Goal: Task Accomplishment & Management: Manage account settings

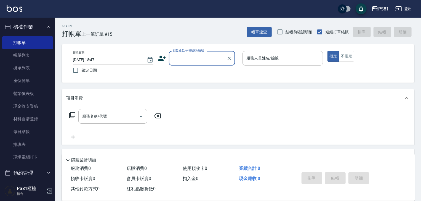
scroll to position [13, 0]
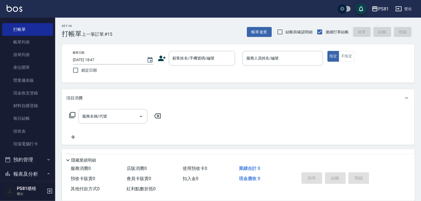
click at [58, 68] on div "Key In 打帳單 上一筆訂單:#15 帳單速查 結帳前確認明細 連續打單結帳 掛單 結帳 明細 帳單日期 [DATE] 18:47 鎖定日期 顧客姓名/手…" at bounding box center [238, 143] width 366 height 250
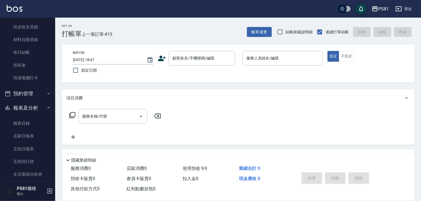
scroll to position [80, 0]
click at [114, 121] on input "服務名稱/代號" at bounding box center [109, 117] width 56 height 10
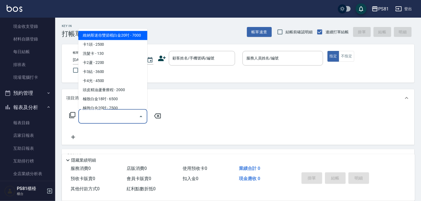
click at [180, 117] on div "服務名稱/代號 服務名稱/代號" at bounding box center [238, 126] width 352 height 38
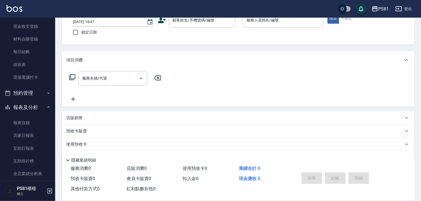
scroll to position [67, 0]
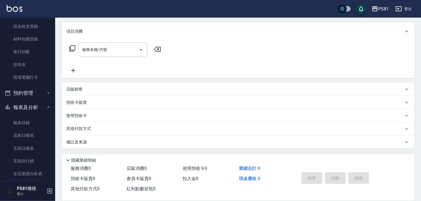
click at [126, 92] on div "店販銷售" at bounding box center [238, 89] width 352 height 13
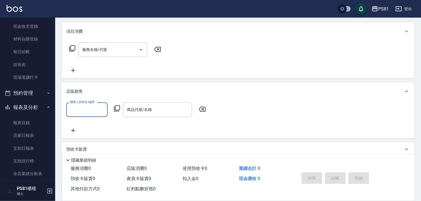
scroll to position [0, 0]
click at [144, 109] on input "商品代號/名稱" at bounding box center [157, 110] width 64 height 10
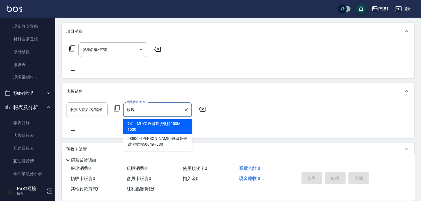
type input "玫瑰"
click at [226, 122] on div "服務人員姓名/編號 服務人員姓名/編號 商品代號/名稱 商品代號/名稱" at bounding box center [238, 118] width 344 height 31
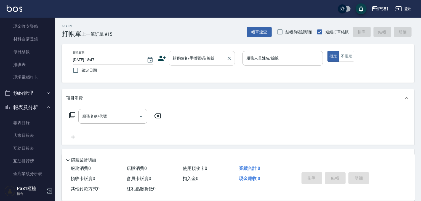
click at [183, 61] on input "顧客姓名/手機號碼/編號" at bounding box center [197, 59] width 53 height 10
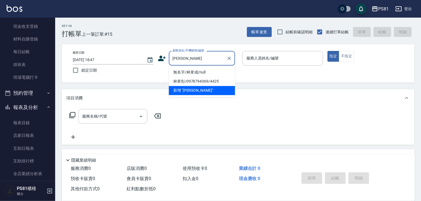
click at [201, 70] on li "無名字/林韋成/null" at bounding box center [202, 72] width 66 height 9
type input "無名字/林韋成/null"
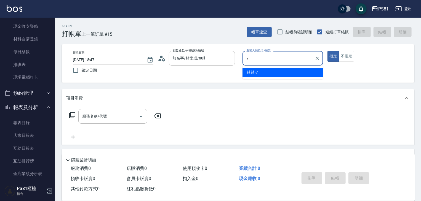
click at [249, 69] on div "綺綺 -7" at bounding box center [282, 72] width 81 height 9
type input "綺綺-7"
click at [117, 114] on input "服務名稱/代號" at bounding box center [109, 117] width 56 height 10
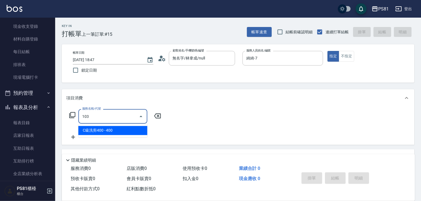
type input "C級洗剪400(103)"
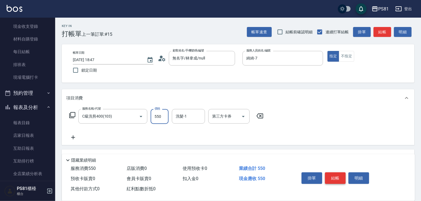
type input "550"
click at [339, 175] on button "結帳" at bounding box center [335, 179] width 21 height 12
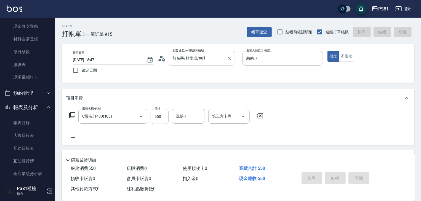
type input "[DATE] 19:38"
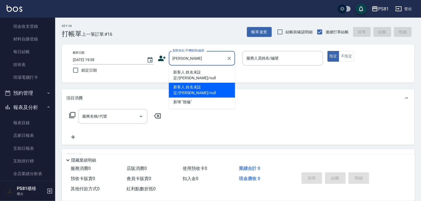
click at [215, 83] on li "新客人 姓名未設定/[PERSON_NAME]/null" at bounding box center [202, 90] width 66 height 15
type input "新客人 姓名未設定/[PERSON_NAME]/null"
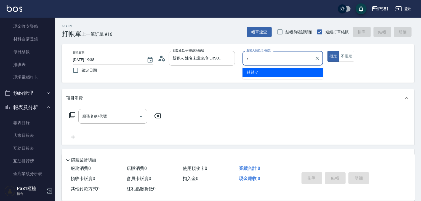
click at [256, 72] on span "綺綺 -7" at bounding box center [252, 73] width 11 height 6
type input "綺綺-7"
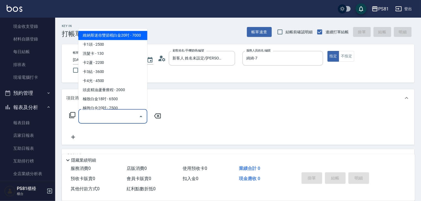
click at [109, 113] on input "服務名稱/代號" at bounding box center [109, 117] width 56 height 10
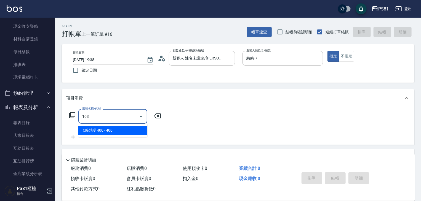
click at [116, 125] on ul "C級洗剪400 - 400" at bounding box center [112, 131] width 69 height 14
click at [117, 127] on span "C級洗剪400 - 400" at bounding box center [112, 130] width 69 height 9
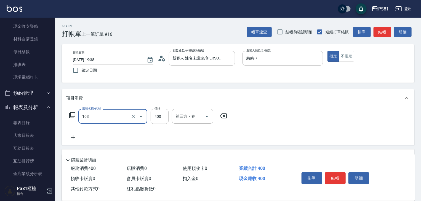
type input "C級洗剪400(103)"
click at [149, 115] on div "服務名稱/代號 C級洗剪400(103) 服務名稱/代號 價格 400 價格 第三方卡券 第三方卡券" at bounding box center [148, 116] width 164 height 15
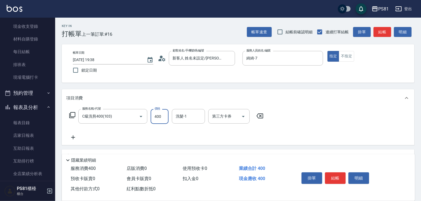
click at [159, 117] on input "400" at bounding box center [160, 116] width 18 height 15
type input "450"
click at [334, 175] on button "結帳" at bounding box center [335, 179] width 21 height 12
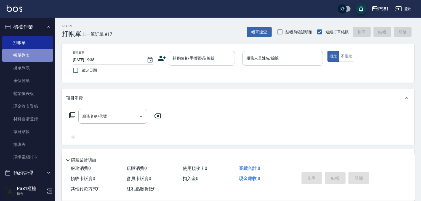
click at [33, 54] on link "帳單列表" at bounding box center [27, 55] width 51 height 13
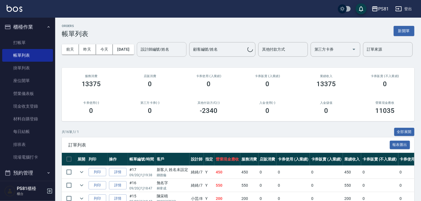
click at [139, 54] on input "設計師編號/姓名" at bounding box center [161, 50] width 45 height 10
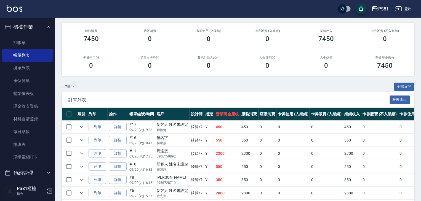
scroll to position [28, 0]
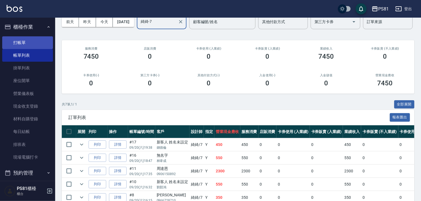
type input "綺綺-7"
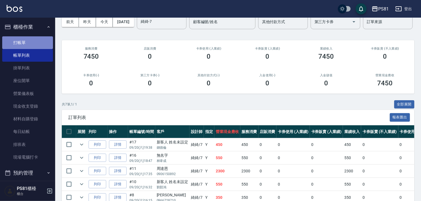
click at [33, 46] on link "打帳單" at bounding box center [27, 42] width 51 height 13
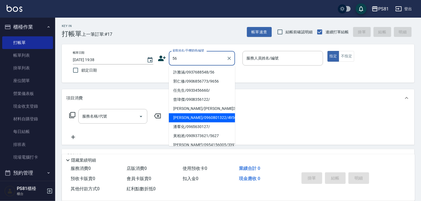
click at [200, 123] on li "潘羣化/0965630127/" at bounding box center [202, 126] width 66 height 9
type input "潘羣化/0965630127/"
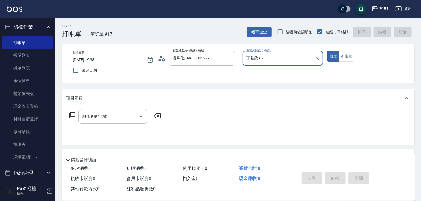
click at [249, 64] on div "丁若欣-67 服務人員姓名/編號" at bounding box center [282, 58] width 81 height 15
click at [249, 62] on div "丁若欣-67 服務人員姓名/編號" at bounding box center [282, 58] width 81 height 15
click at [249, 62] on input "丁若欣-67" at bounding box center [278, 59] width 67 height 10
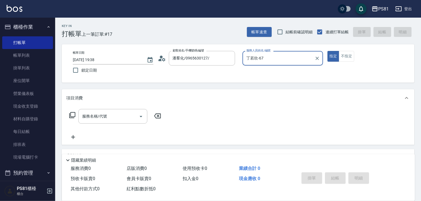
click at [249, 62] on input "丁若欣-67" at bounding box center [278, 59] width 67 height 10
drag, startPoint x: 252, startPoint y: 70, endPoint x: 245, endPoint y: 73, distance: 7.2
click at [252, 70] on span "綺綺 -7" at bounding box center [252, 73] width 11 height 6
type input "綺綺-7"
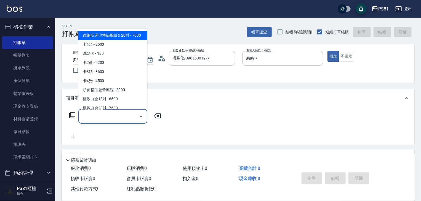
click at [111, 114] on input "服務名稱/代號" at bounding box center [109, 117] width 56 height 10
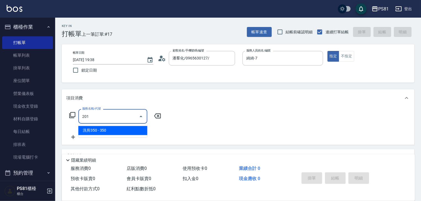
drag, startPoint x: 116, startPoint y: 129, endPoint x: 183, endPoint y: 128, distance: 67.6
click at [116, 129] on span "洗剪350 - 350" at bounding box center [112, 130] width 69 height 9
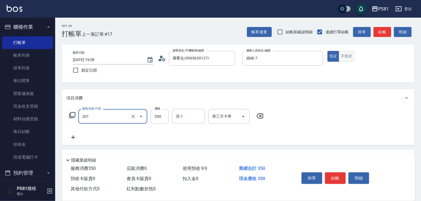
type input "洗剪350(201)"
click at [341, 55] on button "不指定" at bounding box center [346, 56] width 15 height 11
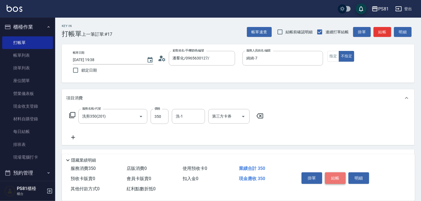
click at [335, 181] on button "結帳" at bounding box center [335, 179] width 21 height 12
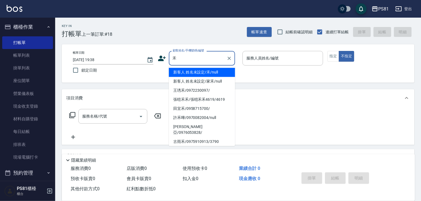
click at [185, 71] on li "新客人 姓名未設定/禾/null" at bounding box center [202, 72] width 66 height 9
type input "新客人 姓名未設定/禾/null"
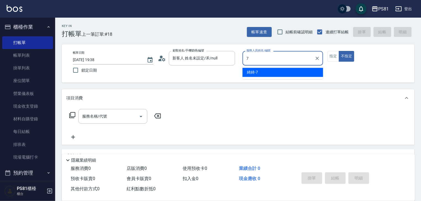
click at [271, 71] on div "綺綺 -7" at bounding box center [282, 72] width 81 height 9
type input "綺綺-7"
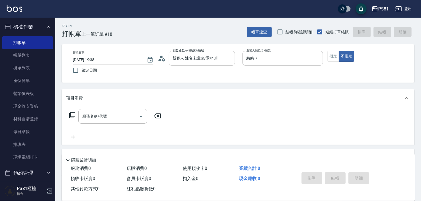
drag, startPoint x: 326, startPoint y: 57, endPoint x: 329, endPoint y: 62, distance: 5.2
click at [326, 57] on div "帳單日期 [DATE] 19:38 鎖定日期 顧客姓名/手機號碼/編號 新客人 姓名未設定/禾/null 顧客姓名/手機號碼/編號 服務人員姓名/編號 綺綺-…" at bounding box center [237, 63] width 339 height 25
click at [338, 59] on button "指定" at bounding box center [333, 56] width 12 height 11
click at [119, 119] on input "服務名稱/代號" at bounding box center [109, 117] width 56 height 10
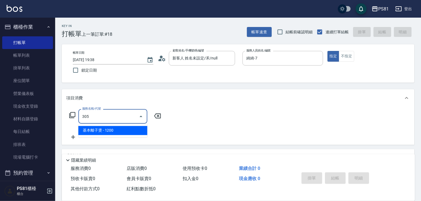
drag, startPoint x: 124, startPoint y: 131, endPoint x: 145, endPoint y: 124, distance: 22.5
click at [124, 131] on span "基本離子燙 - 1200" at bounding box center [112, 130] width 69 height 9
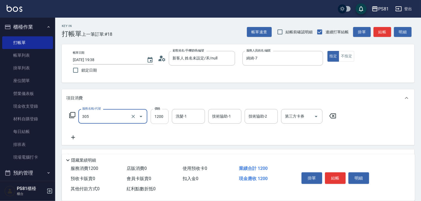
type input "基本離子燙(305)"
click at [159, 118] on input "1200" at bounding box center [160, 116] width 18 height 15
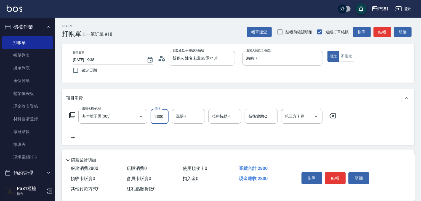
type input "2800"
click at [183, 115] on input "洗髮-1" at bounding box center [188, 117] width 28 height 10
click at [188, 128] on span "涵文 -22" at bounding box center [182, 131] width 13 height 6
type input "涵文-22"
click at [336, 174] on button "結帳" at bounding box center [335, 179] width 21 height 12
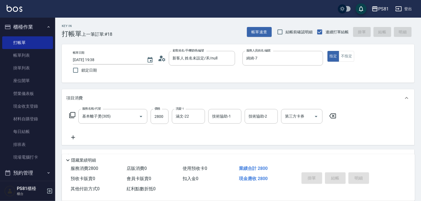
type input "[DATE] 19:39"
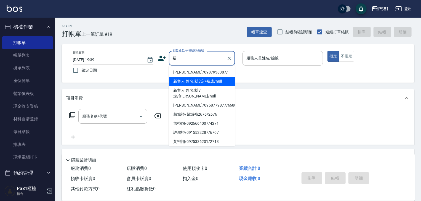
click at [205, 82] on li "新客人 姓名未設定/裕成/null" at bounding box center [202, 81] width 66 height 9
type input "新客人 姓名未設定/裕成/null"
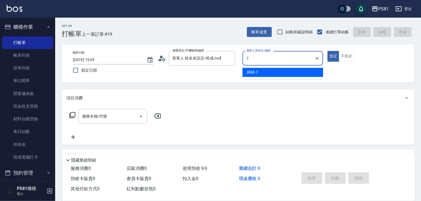
click at [258, 71] on div "綺綺 -7" at bounding box center [282, 72] width 81 height 9
type input "綺綺-7"
click at [114, 116] on input "服務名稱/代號" at bounding box center [109, 117] width 56 height 10
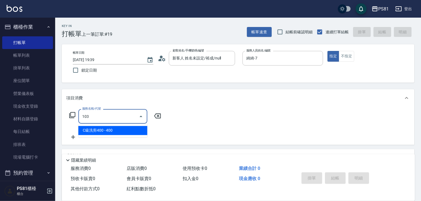
type input "C級洗剪400(103)"
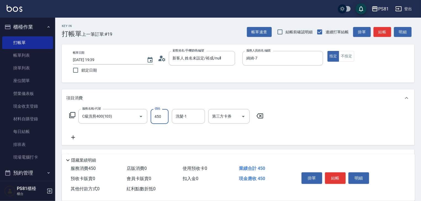
type input "450"
click at [328, 175] on button "結帳" at bounding box center [335, 179] width 21 height 12
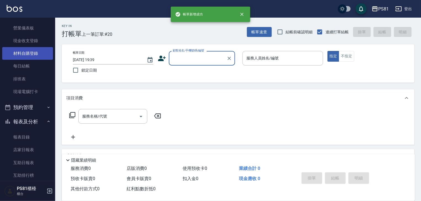
scroll to position [138, 0]
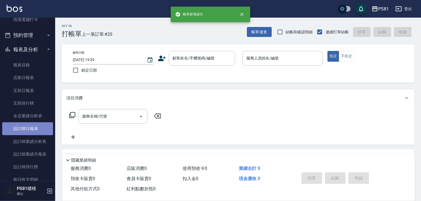
click at [34, 125] on link "設計師日報表" at bounding box center [27, 128] width 51 height 13
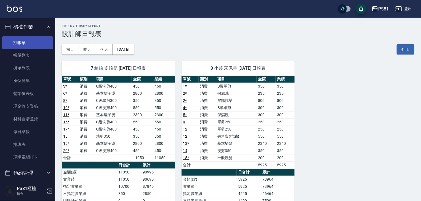
click at [12, 47] on link "打帳單" at bounding box center [27, 42] width 51 height 13
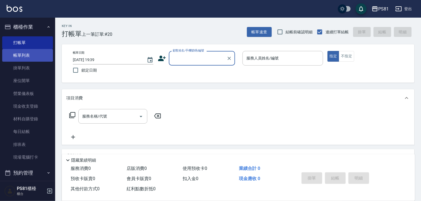
click at [12, 54] on link "帳單列表" at bounding box center [27, 55] width 51 height 13
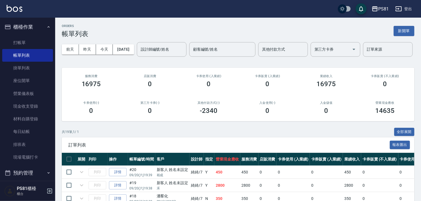
click at [139, 54] on input "設計師編號/姓名" at bounding box center [161, 50] width 45 height 10
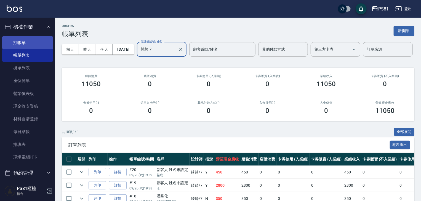
type input "綺綺-7"
click at [30, 42] on link "打帳單" at bounding box center [27, 42] width 51 height 13
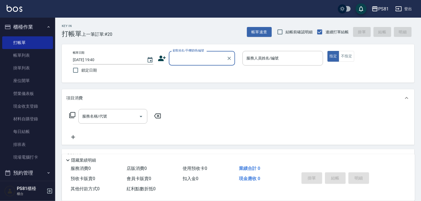
click at [180, 64] on div "顧客姓名/手機號碼/編號" at bounding box center [202, 58] width 66 height 15
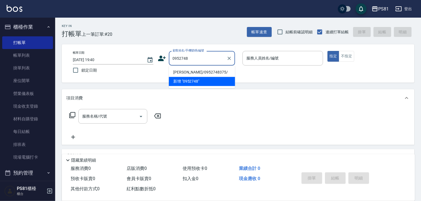
click at [189, 71] on li "[PERSON_NAME]/0952748375/" at bounding box center [202, 72] width 66 height 9
type input "[PERSON_NAME]/0952748375/"
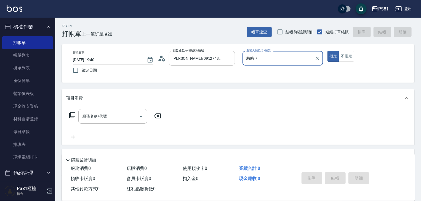
click at [276, 59] on input "綺綺-7" at bounding box center [278, 59] width 67 height 10
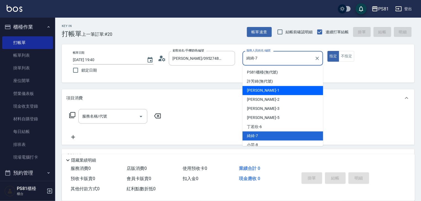
click at [267, 94] on div "[PERSON_NAME] -1" at bounding box center [282, 90] width 81 height 9
type input "[PERSON_NAME]-1"
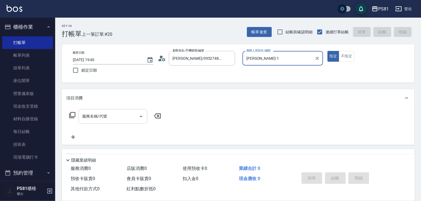
click at [124, 117] on input "服務名稱/代號" at bounding box center [109, 117] width 56 height 10
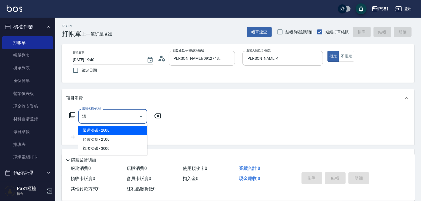
click at [123, 133] on span "嚴選溫碩 - 2000" at bounding box center [112, 130] width 69 height 9
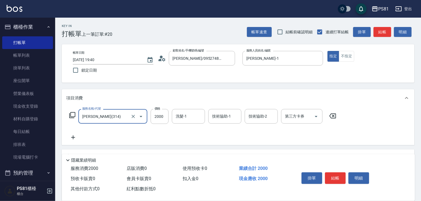
type input "[PERSON_NAME](314)"
click at [77, 137] on icon at bounding box center [73, 137] width 14 height 7
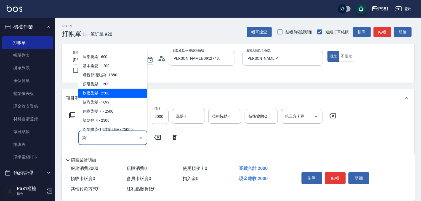
click at [100, 92] on span "旗艦染髮 - 2500" at bounding box center [112, 93] width 69 height 9
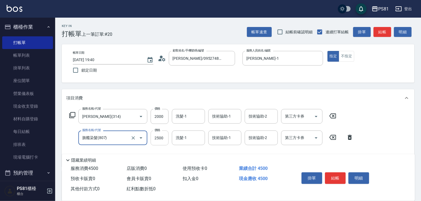
type input "旗艦染髮(807)"
drag, startPoint x: 159, startPoint y: 138, endPoint x: 164, endPoint y: 137, distance: 4.5
click at [160, 138] on input "2500" at bounding box center [160, 138] width 18 height 15
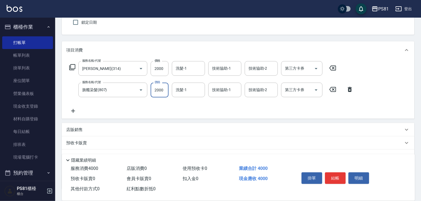
scroll to position [55, 0]
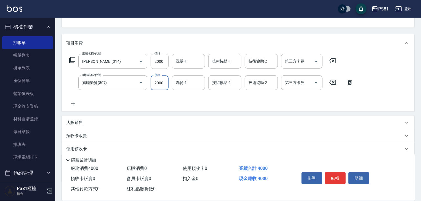
type input "2000"
click at [73, 106] on icon at bounding box center [73, 104] width 14 height 7
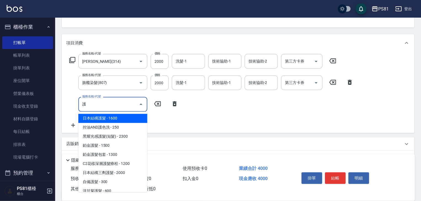
click at [100, 117] on span "日本結構護髮 - 1600" at bounding box center [112, 118] width 69 height 9
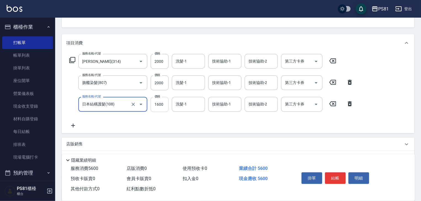
type input "日本結構護髮(108)"
click at [164, 105] on input "1600" at bounding box center [160, 104] width 18 height 15
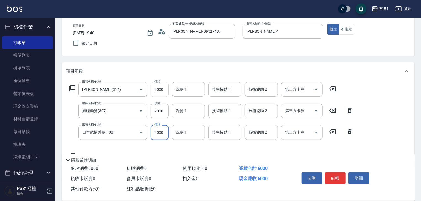
scroll to position [0, 0]
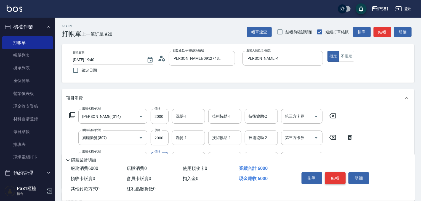
type input "2000"
click at [335, 174] on button "結帳" at bounding box center [335, 179] width 21 height 12
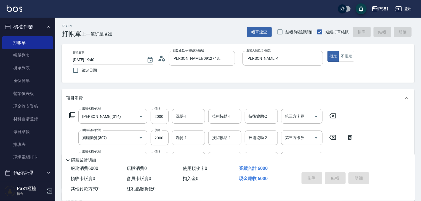
type input "[DATE] 19:45"
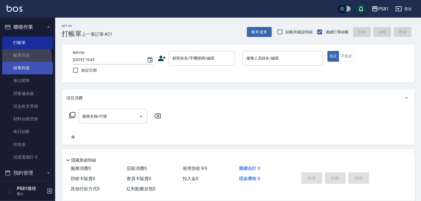
drag, startPoint x: 20, startPoint y: 58, endPoint x: 38, endPoint y: 69, distance: 21.0
click at [20, 58] on link "帳單列表" at bounding box center [27, 55] width 51 height 13
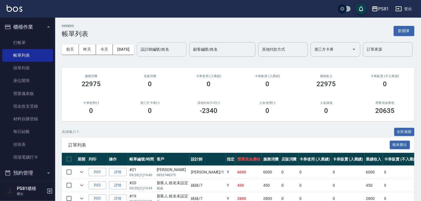
click at [139, 54] on input "設計師編號/姓名" at bounding box center [161, 50] width 45 height 10
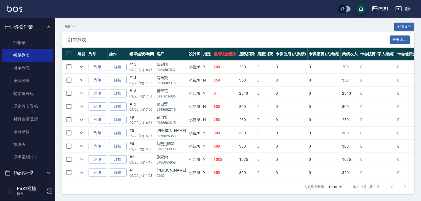
scroll to position [126, 0]
type input "小芸-8"
click at [39, 26] on button "櫃檯作業" at bounding box center [27, 27] width 51 height 14
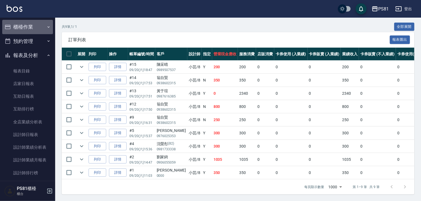
click at [39, 26] on button "櫃檯作業" at bounding box center [27, 27] width 51 height 14
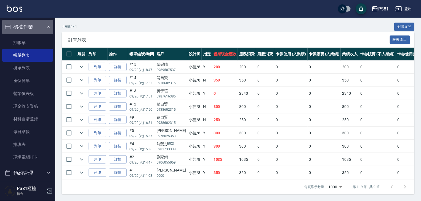
click at [42, 24] on button "櫃檯作業" at bounding box center [27, 27] width 51 height 14
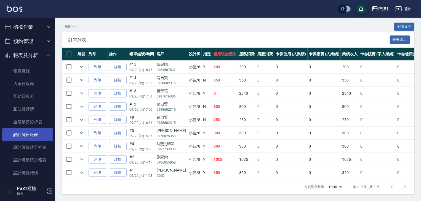
click at [39, 138] on link "設計師日報表" at bounding box center [27, 135] width 51 height 13
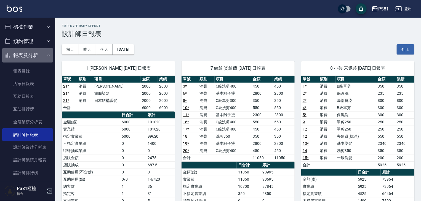
click at [40, 57] on button "報表及分析" at bounding box center [27, 55] width 51 height 14
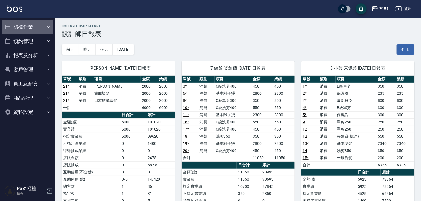
click at [37, 28] on button "櫃檯作業" at bounding box center [27, 27] width 51 height 14
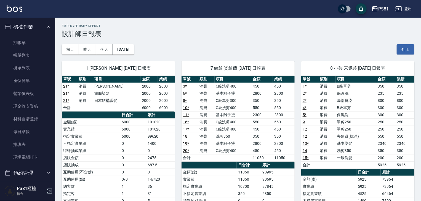
drag, startPoint x: 33, startPoint y: 54, endPoint x: 89, endPoint y: 86, distance: 64.7
click at [33, 54] on link "帳單列表" at bounding box center [27, 55] width 51 height 13
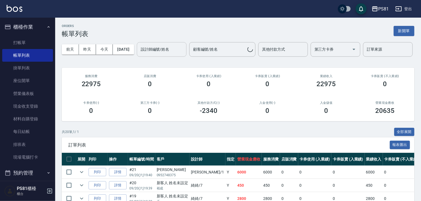
click at [137, 57] on div "設計師編號/姓名" at bounding box center [162, 49] width 50 height 15
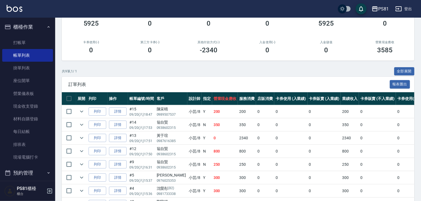
scroll to position [126, 0]
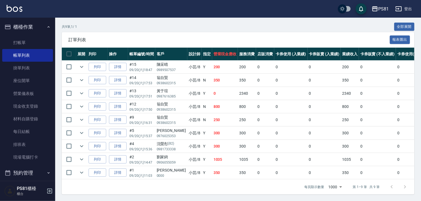
type input "小芸-8"
drag, startPoint x: 200, startPoint y: 87, endPoint x: 211, endPoint y: 90, distance: 11.1
click at [211, 90] on tr "列印 詳情 #13 09/20 (六) 17:51 黃于瑄 0987616385 小芸 /8 Y 0 2340 0 0 0 2340 0 0 0 -2340 …" at bounding box center [294, 93] width 464 height 13
drag, startPoint x: 198, startPoint y: 103, endPoint x: 214, endPoint y: 102, distance: 16.1
click at [214, 102] on tr "列印 詳情 #12 09/20 (六) 17:50 [PERSON_NAME] 0938602315 小芸 /8 N 800 800 0 0 0 800 0 …" at bounding box center [294, 106] width 464 height 13
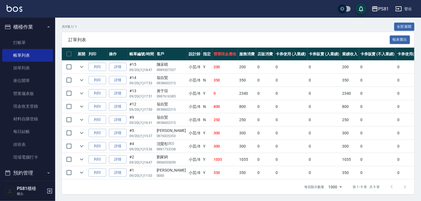
click at [211, 113] on td at bounding box center [159, 113] width 194 height 0
click at [84, 117] on icon "expand row" at bounding box center [81, 120] width 7 height 7
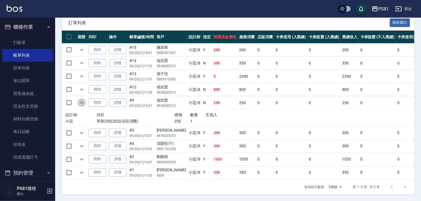
click at [82, 106] on icon "expand row" at bounding box center [81, 103] width 7 height 7
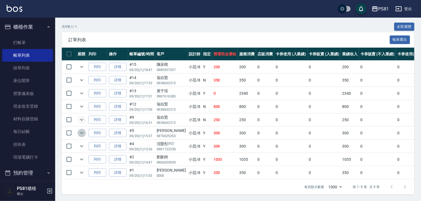
click at [84, 130] on icon "expand row" at bounding box center [81, 133] width 7 height 7
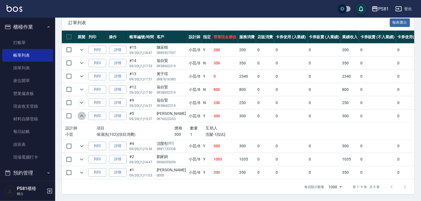
click at [83, 119] on icon "expand row" at bounding box center [81, 116] width 7 height 7
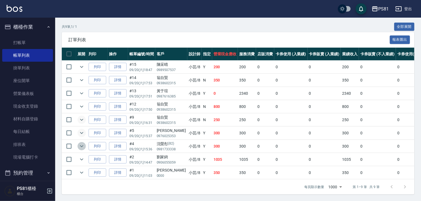
click at [83, 143] on icon "expand row" at bounding box center [81, 146] width 7 height 7
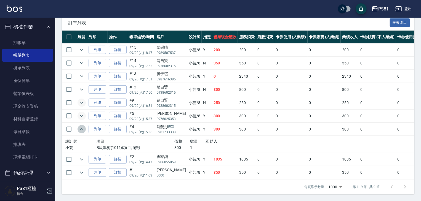
click at [81, 130] on icon "expand row" at bounding box center [81, 129] width 3 height 2
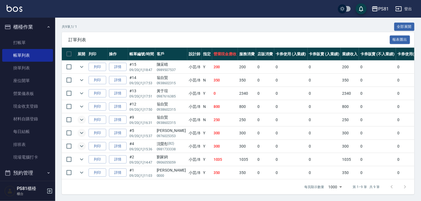
click at [51, 37] on nav "櫃檯作業 打帳單 帳單列表 掛單列表 座位開單 營業儀表板 現金收支登錄 材料自購登錄 每日結帳 排班表 現場電腦打卡 預約管理 預約管理 單日預約紀錄 單週…" at bounding box center [27, 100] width 55 height 164
click at [49, 40] on link "打帳單" at bounding box center [27, 42] width 51 height 13
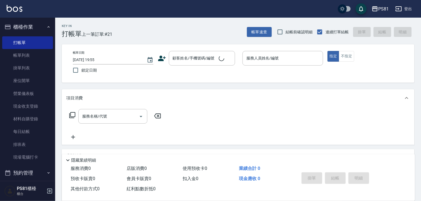
drag, startPoint x: 70, startPoint y: 40, endPoint x: 99, endPoint y: 38, distance: 29.8
click at [99, 38] on div "Key In 打帳單 上一筆訂單:#21 帳單速查 結帳前確認明細 連續打單結帳 掛單 結帳 明細 帳單日期 [DATE] 19:55 鎖定日期 顧客姓名/手…" at bounding box center [238, 143] width 366 height 250
click at [34, 54] on link "帳單列表" at bounding box center [27, 55] width 51 height 13
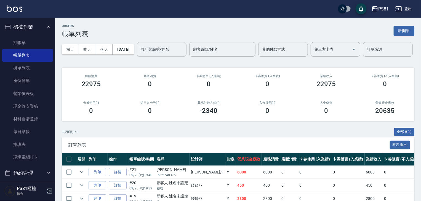
click at [139, 54] on input "設計師編號/姓名" at bounding box center [161, 50] width 45 height 10
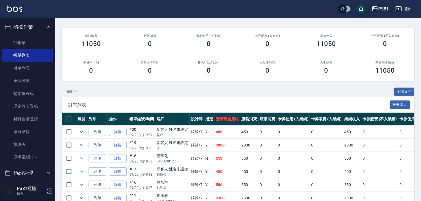
scroll to position [83, 0]
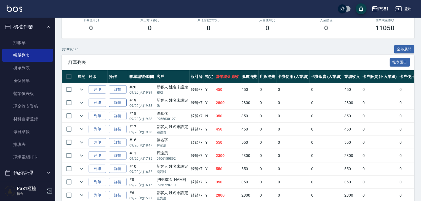
type input "綺綺-7"
click at [118, 107] on link "詳情" at bounding box center [118, 103] width 18 height 9
